Goal: Information Seeking & Learning: Learn about a topic

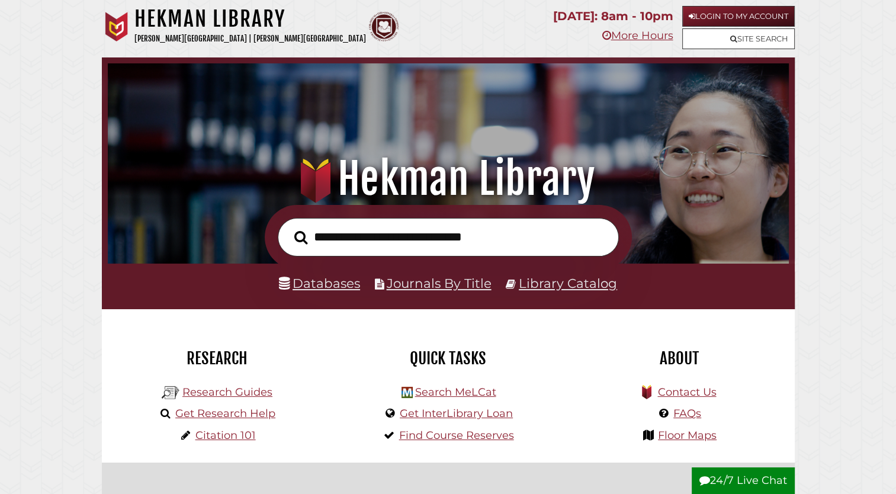
scroll to position [225, 675]
click at [337, 281] on link "Databases" at bounding box center [319, 282] width 81 height 15
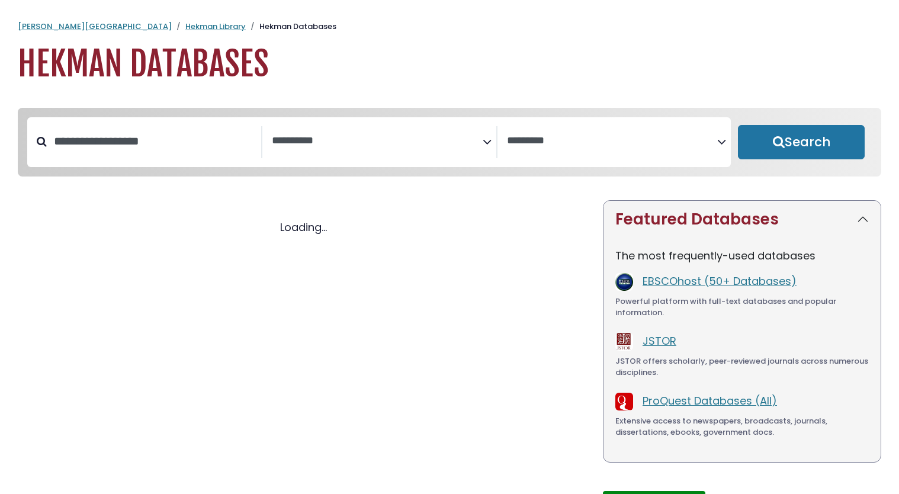
select select "Database Subject Filter"
select select "Database Vendors Filter"
select select "Database Subject Filter"
select select "Database Vendors Filter"
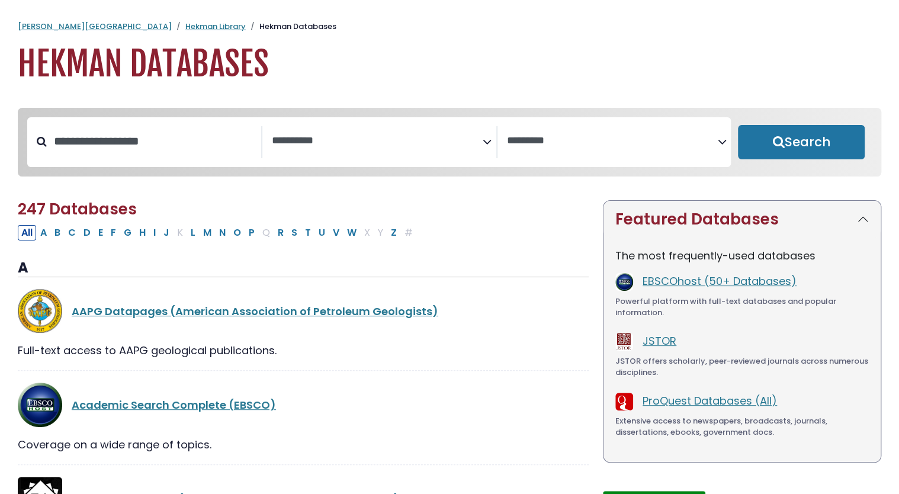
click at [450, 146] on textarea "Search" at bounding box center [377, 141] width 211 height 12
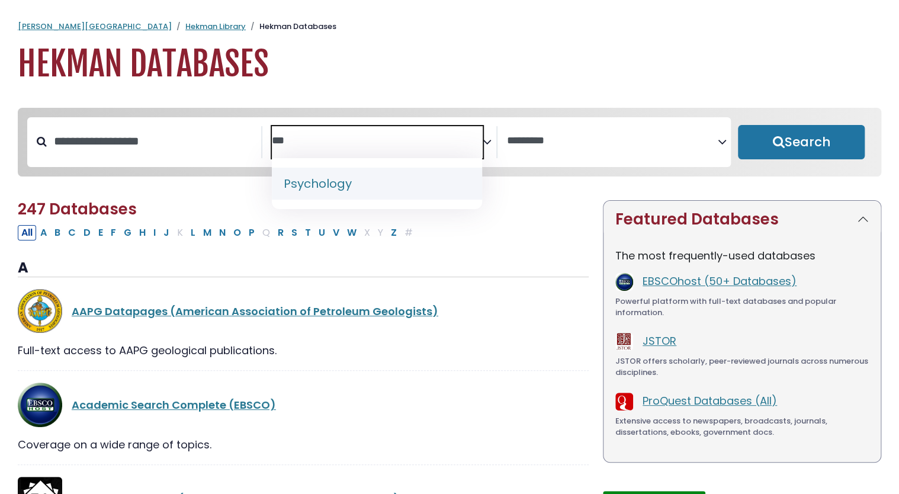
type textarea "***"
select select "*****"
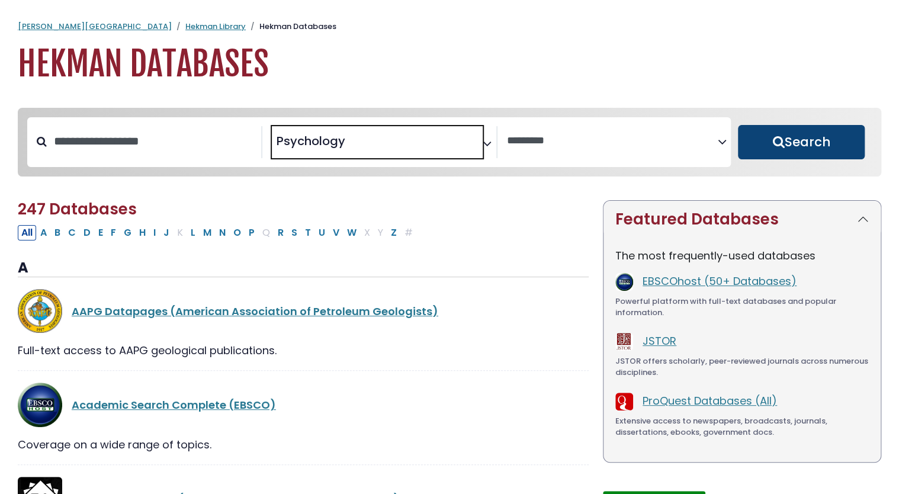
click at [776, 145] on button "Search" at bounding box center [801, 142] width 127 height 34
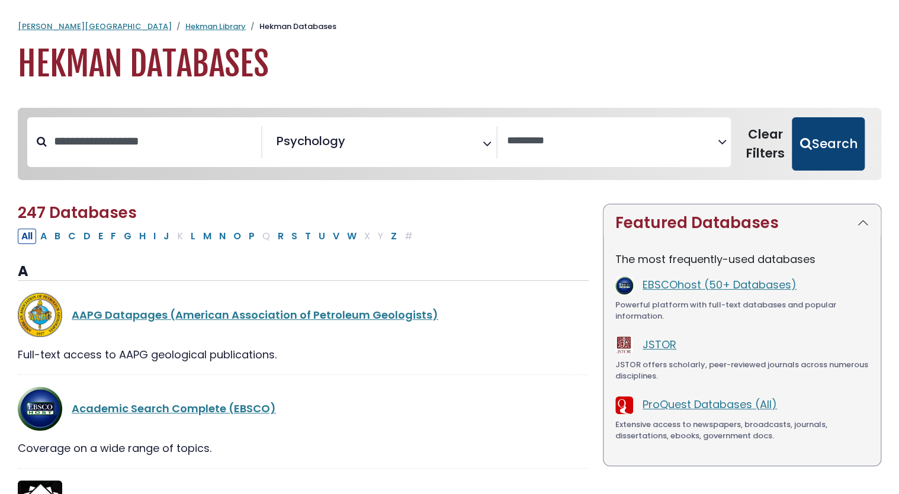
select select "Database Vendors Filter"
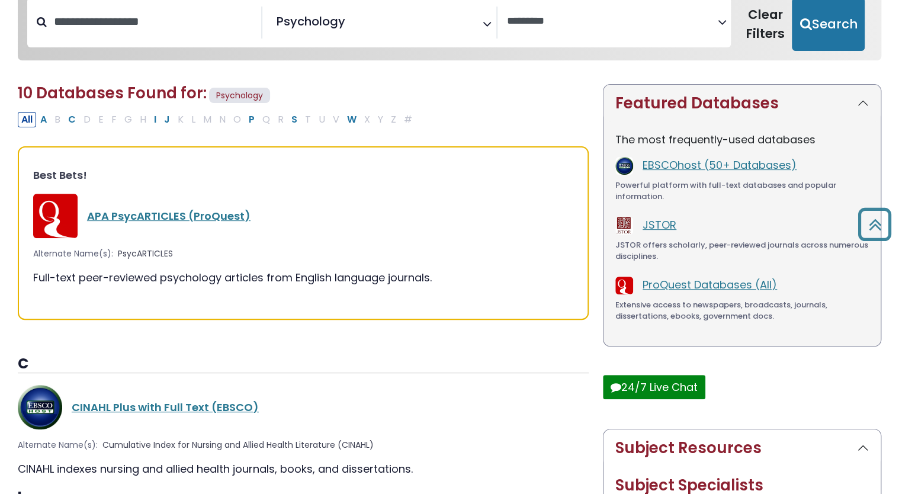
scroll to position [117, 0]
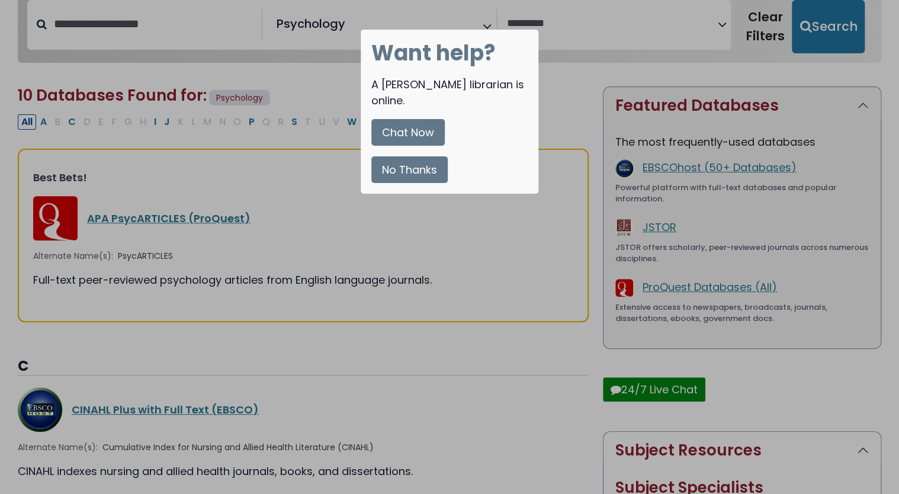
click at [409, 156] on button "No Thanks" at bounding box center [409, 169] width 76 height 27
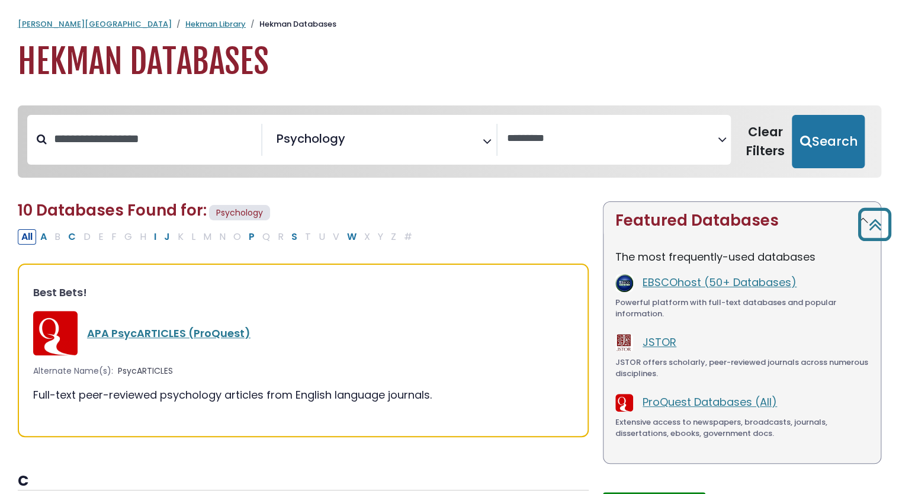
scroll to position [0, 0]
